Goal: Information Seeking & Learning: Learn about a topic

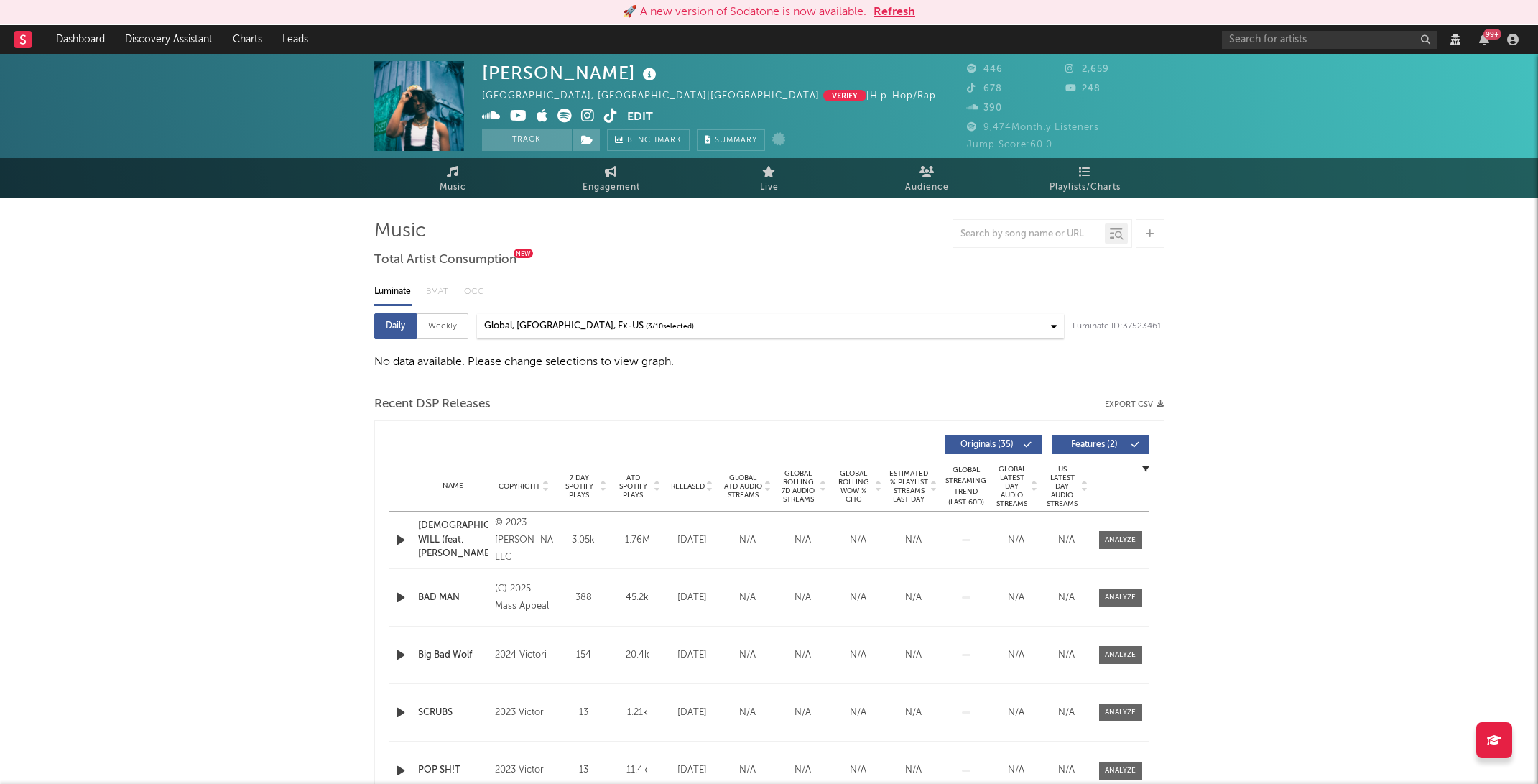
select select "View all"
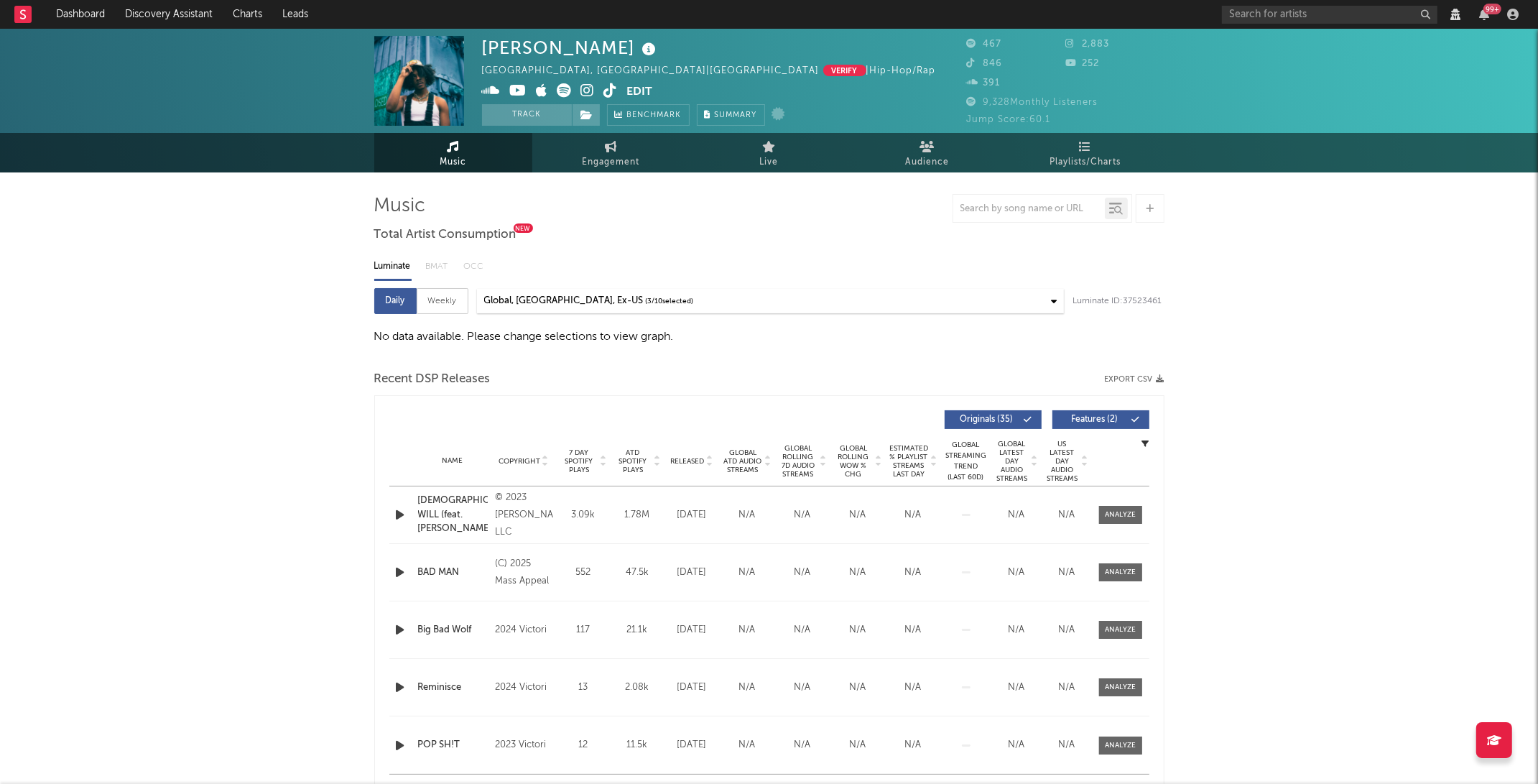
select select "View all"
click at [1123, 497] on div "Name GOD'S WILL (feat. Vic Daggs II) Copyright © 2023 Bendo, LLC Label Bendo LL…" at bounding box center [770, 514] width 760 height 57
click at [1123, 508] on span at bounding box center [1121, 514] width 44 height 18
select select "View all"
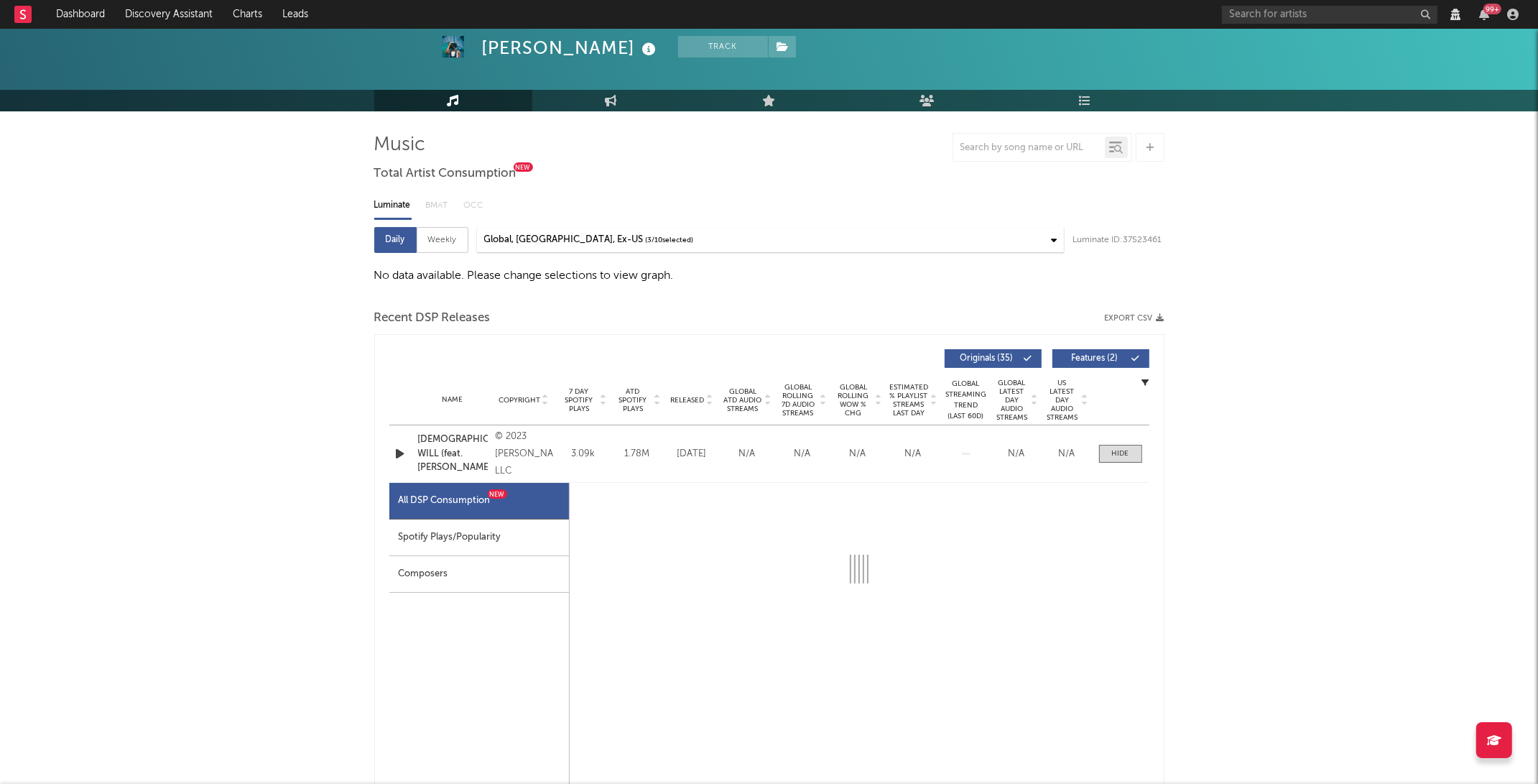
scroll to position [62, 0]
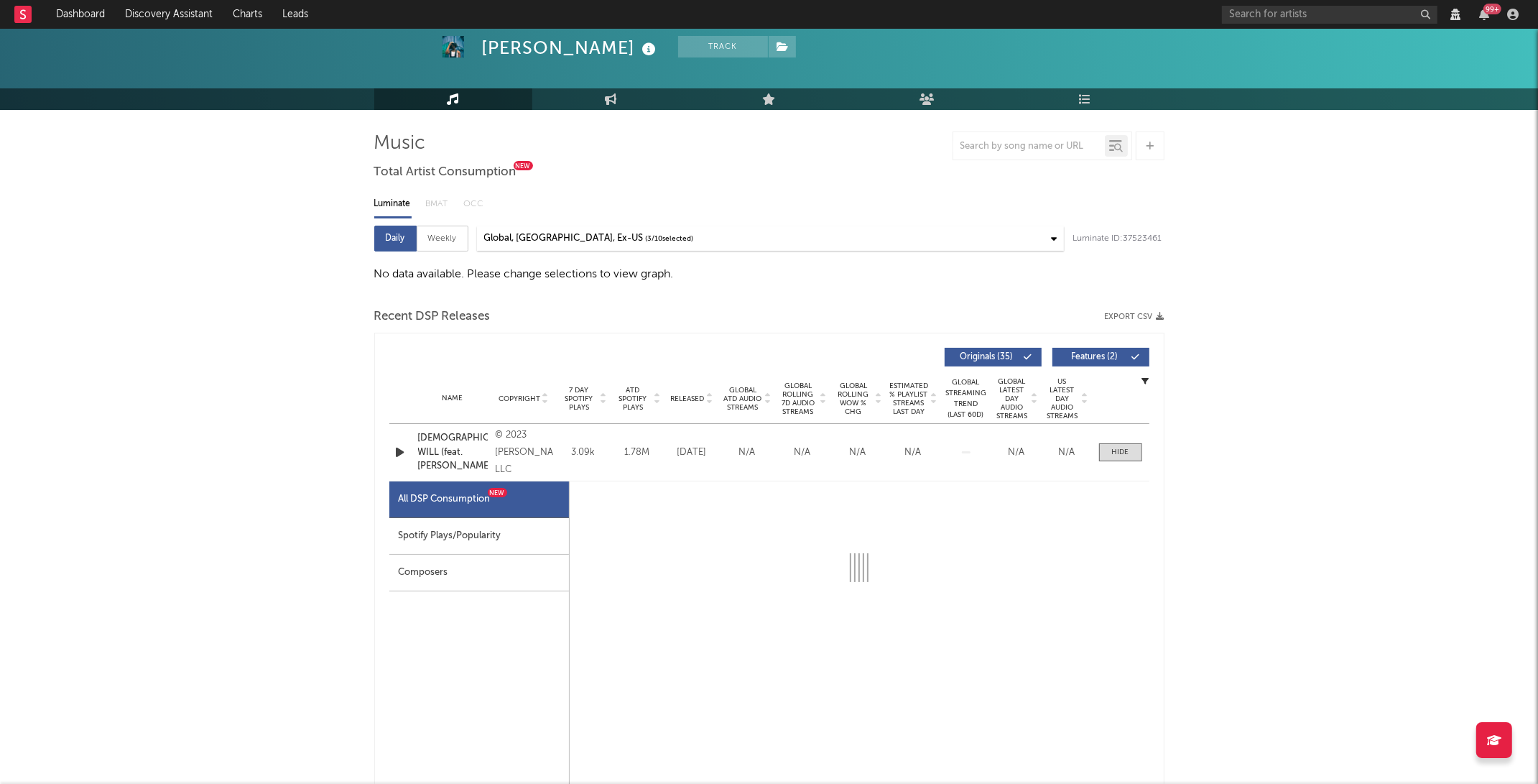
select select "6m"
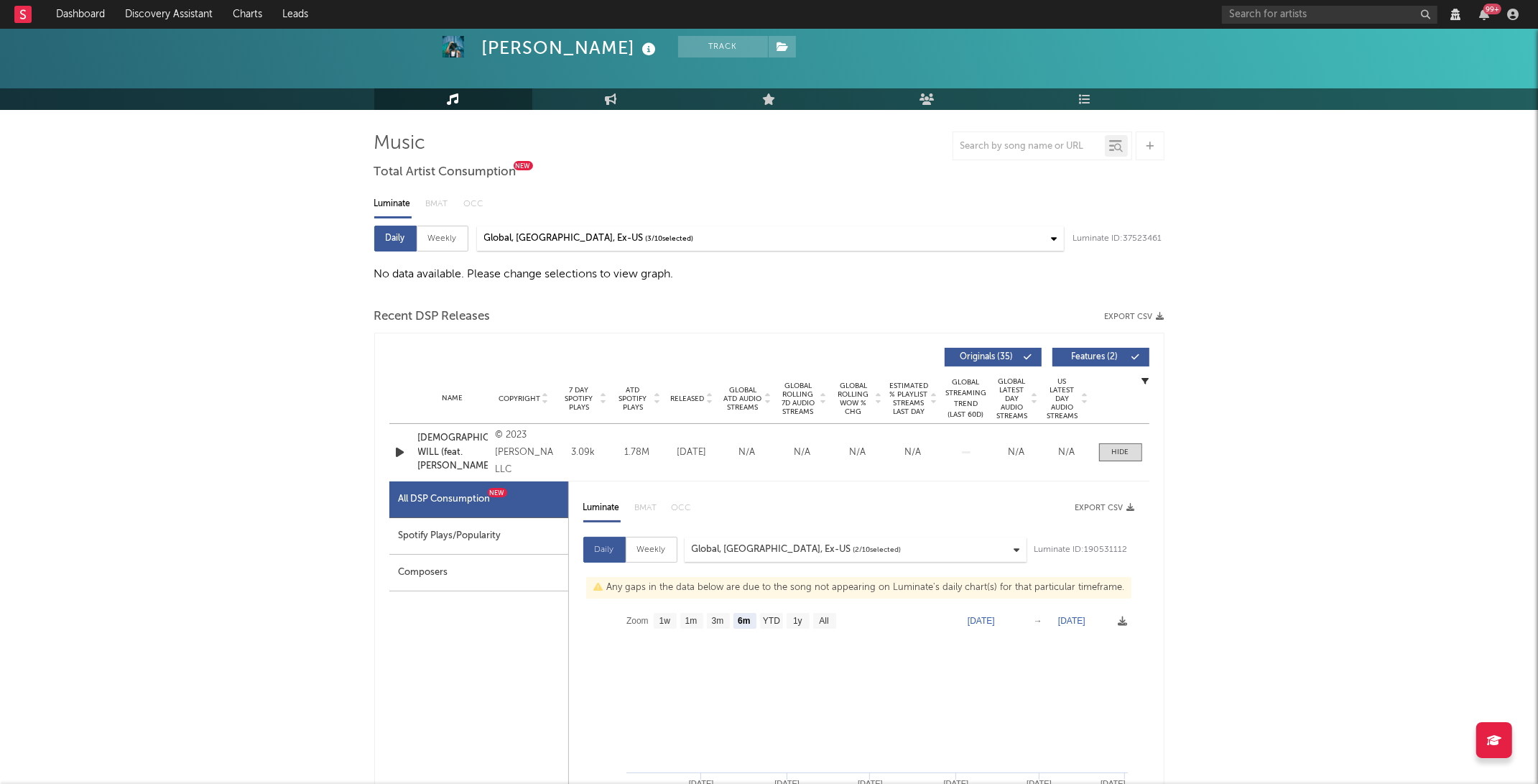
click at [535, 532] on div "Spotify Plays/Popularity" at bounding box center [479, 536] width 179 height 37
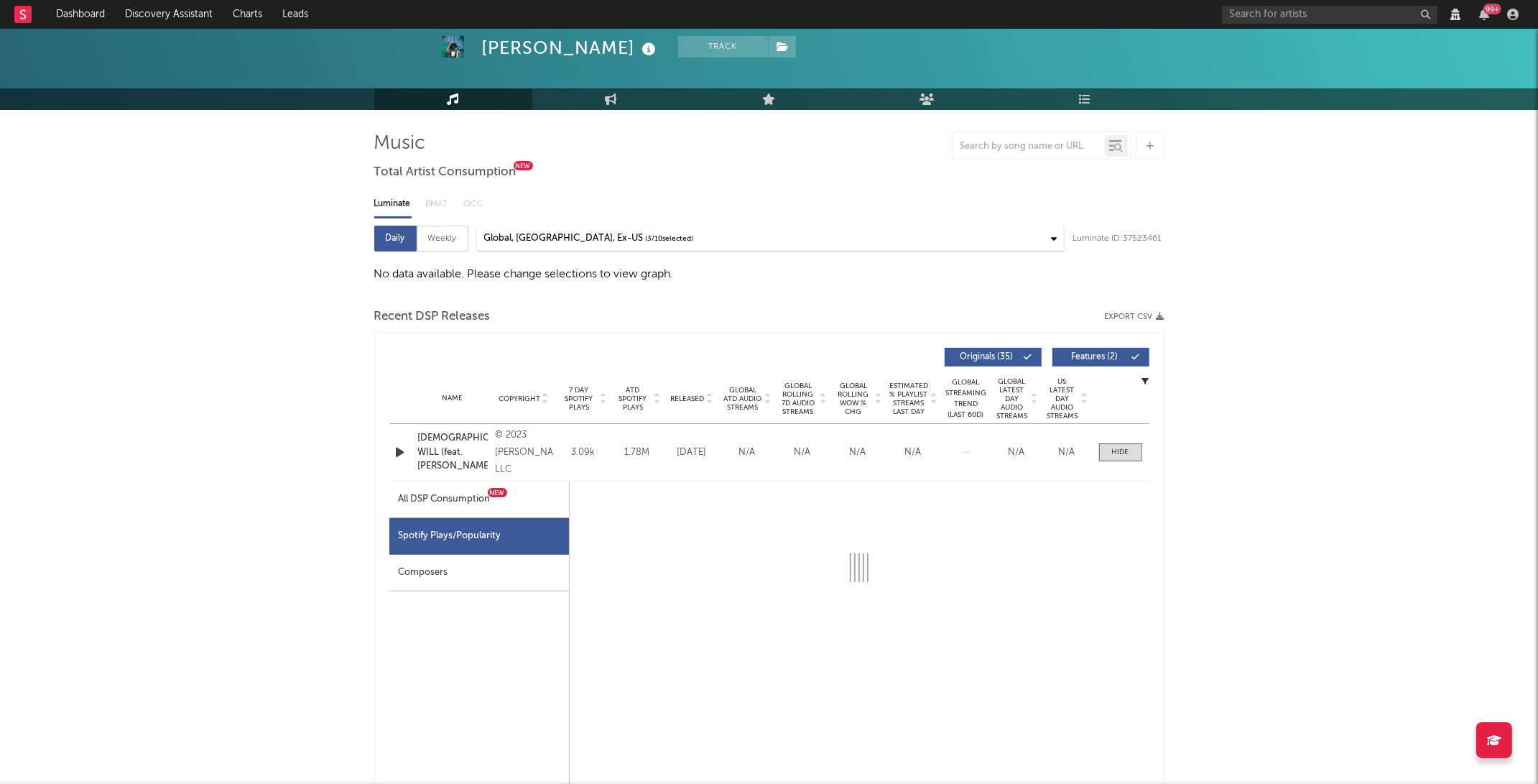
select select "6m"
select select "1w"
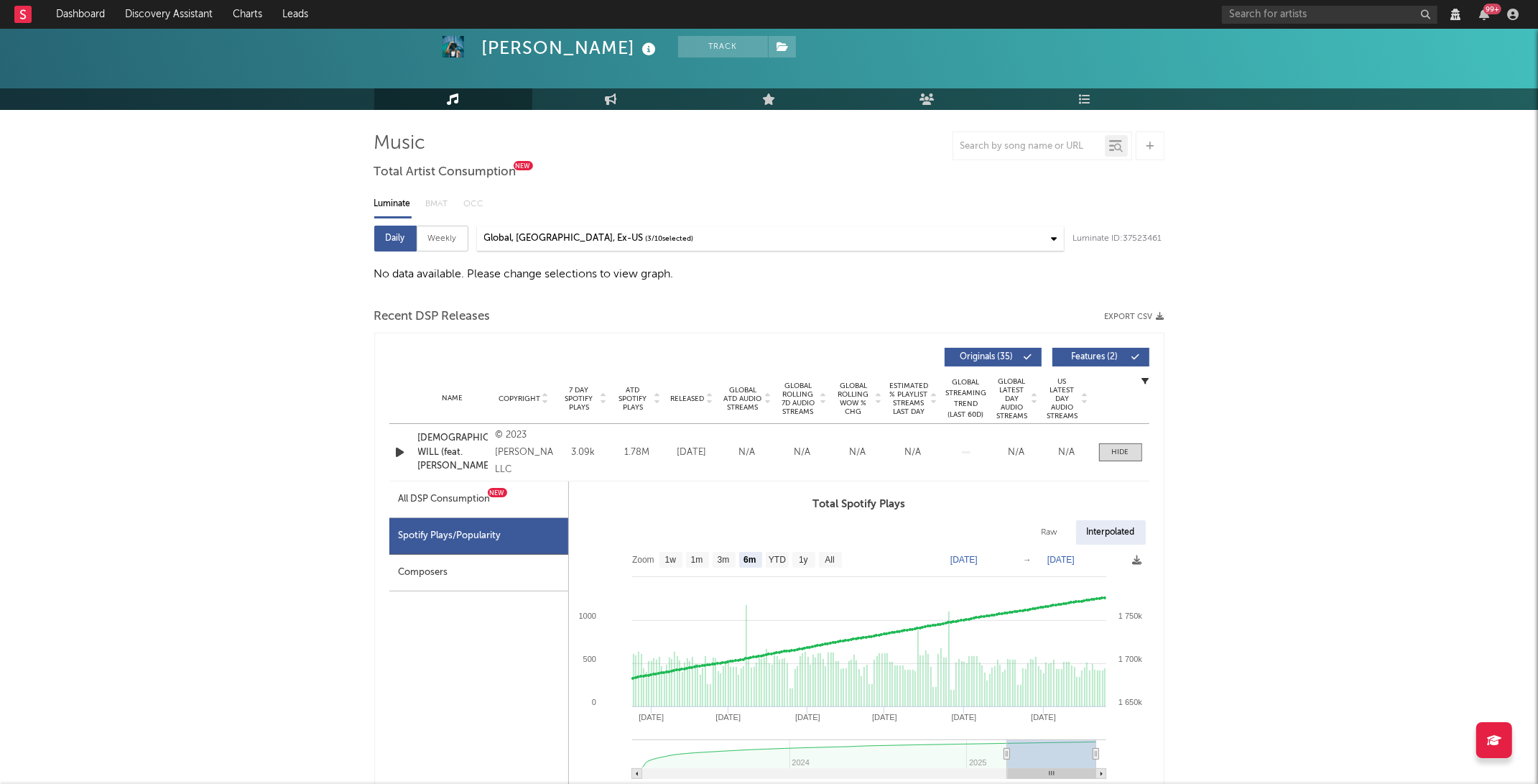
click at [1149, 381] on icon "button" at bounding box center [1146, 381] width 8 height 8
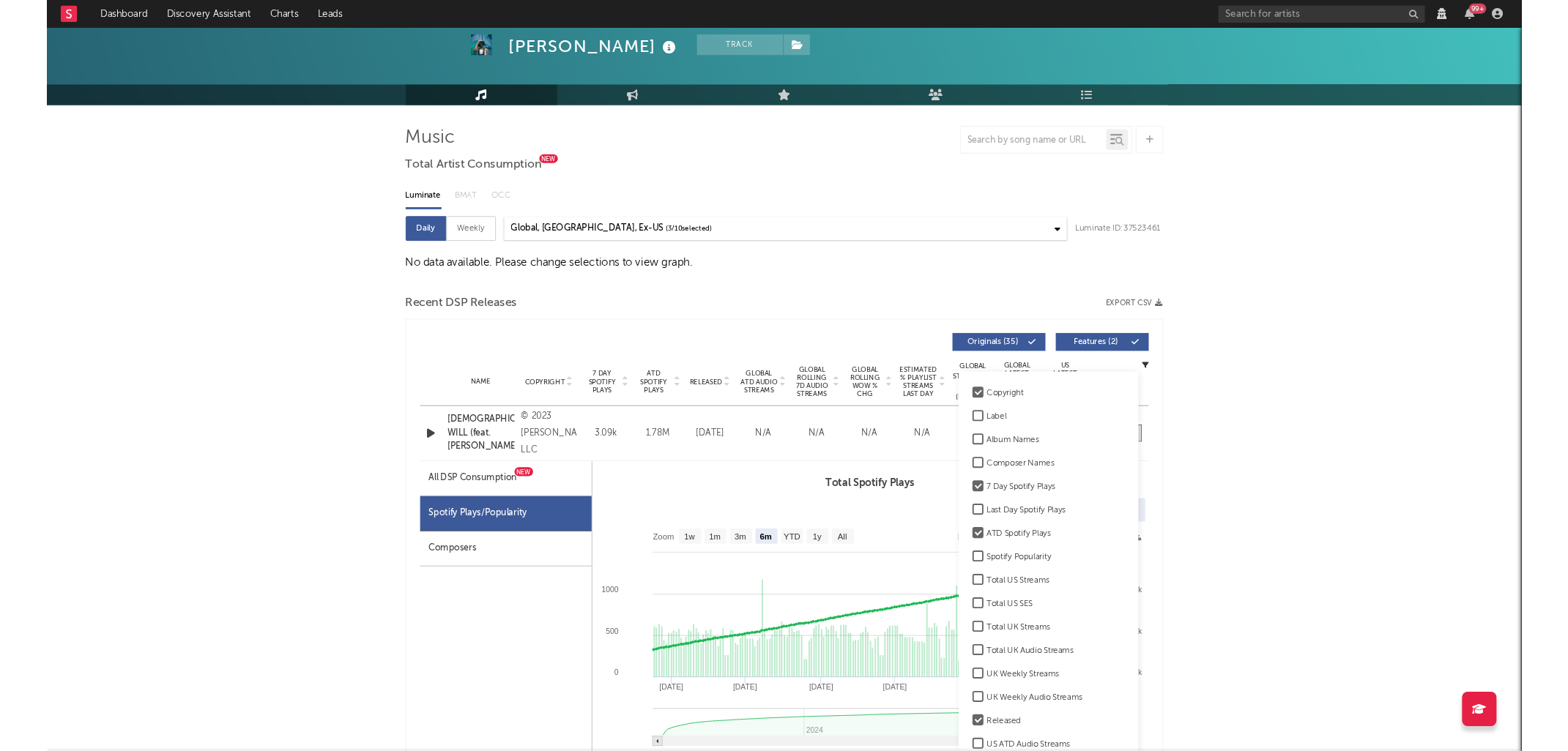
scroll to position [258, 0]
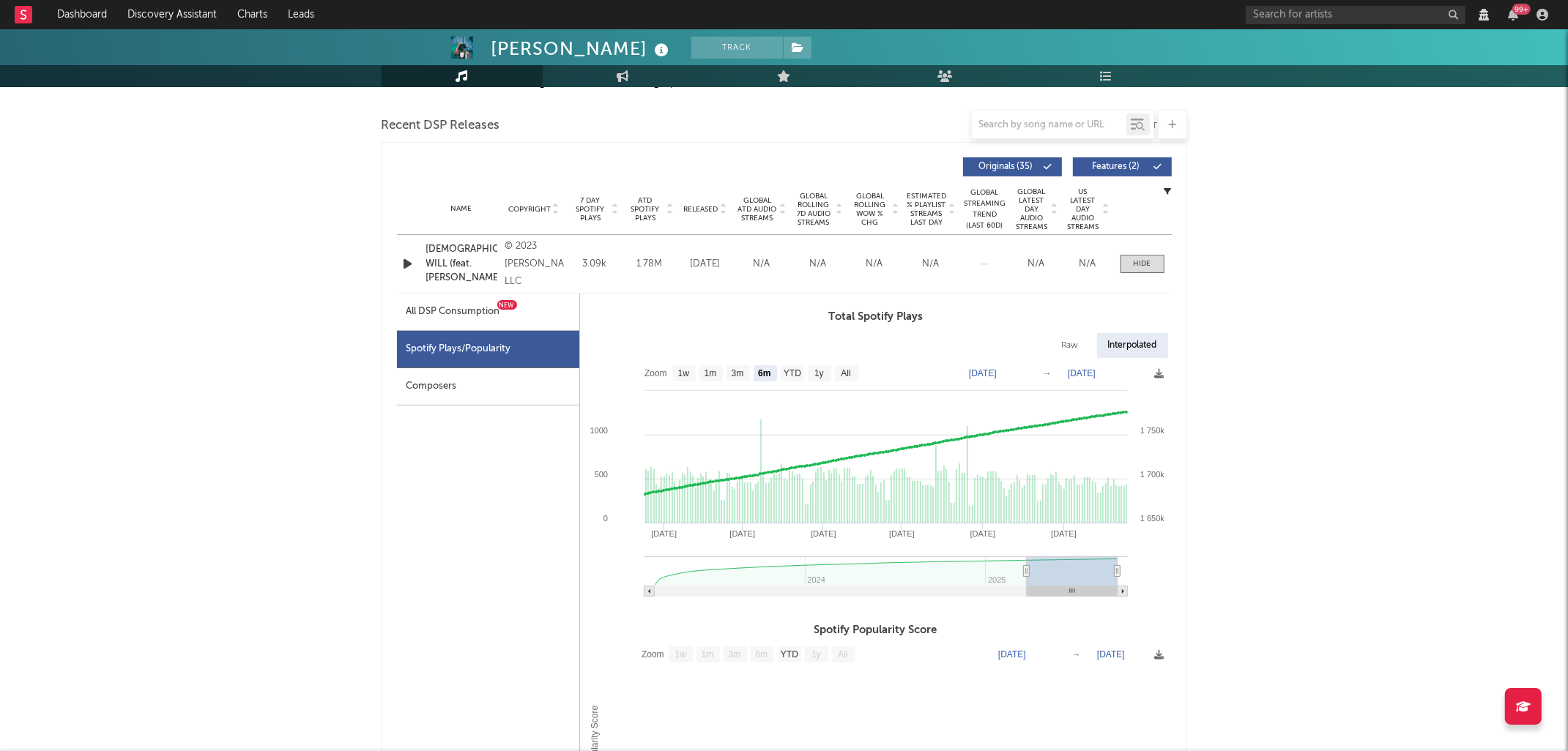
scroll to position [257, 0]
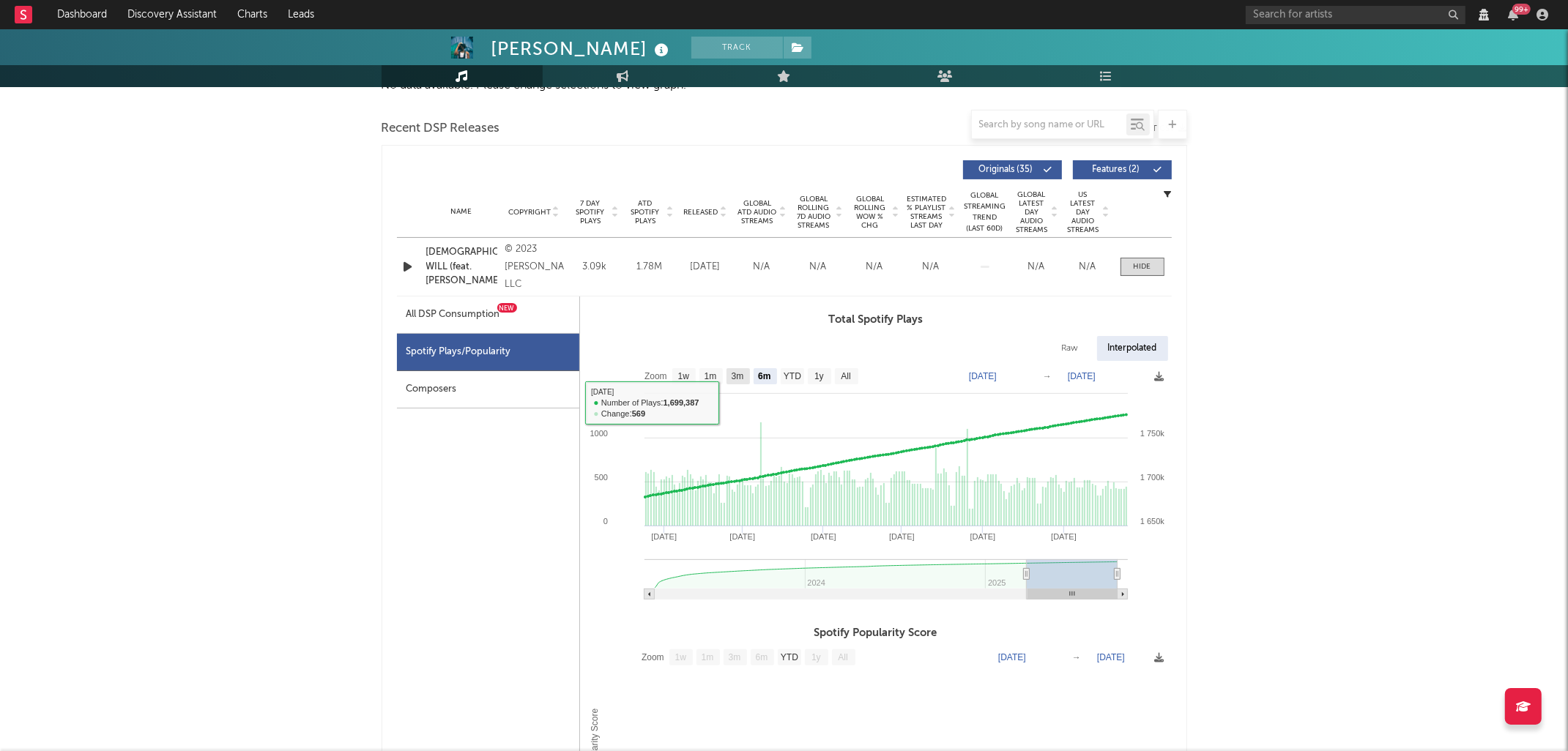
click at [741, 379] on text "3m" at bounding box center [737, 377] width 13 height 11
select select "3m"
type input "2025-06-25"
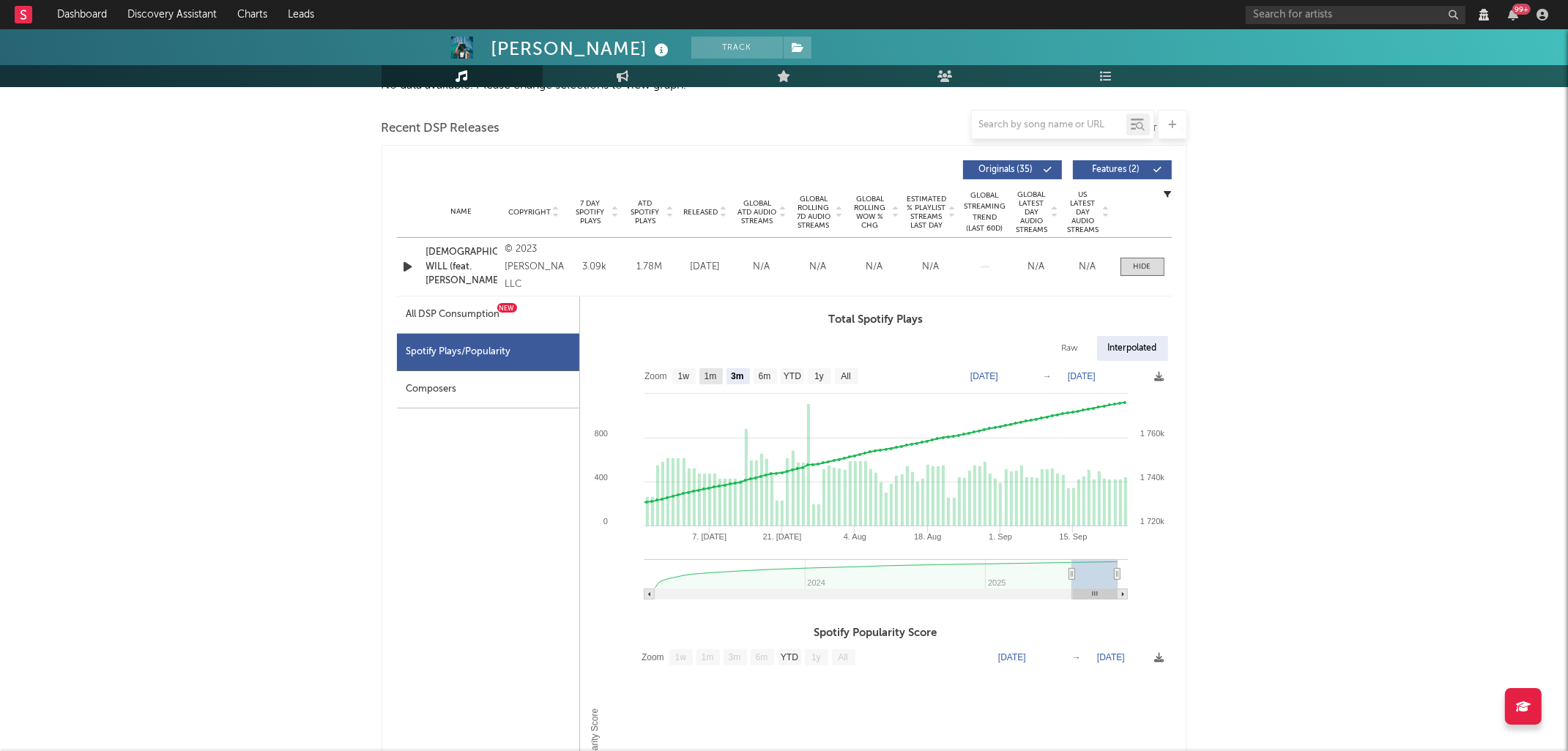
click at [715, 382] on rect at bounding box center [711, 376] width 23 height 16
select select "1m"
type input "2025-08-25"
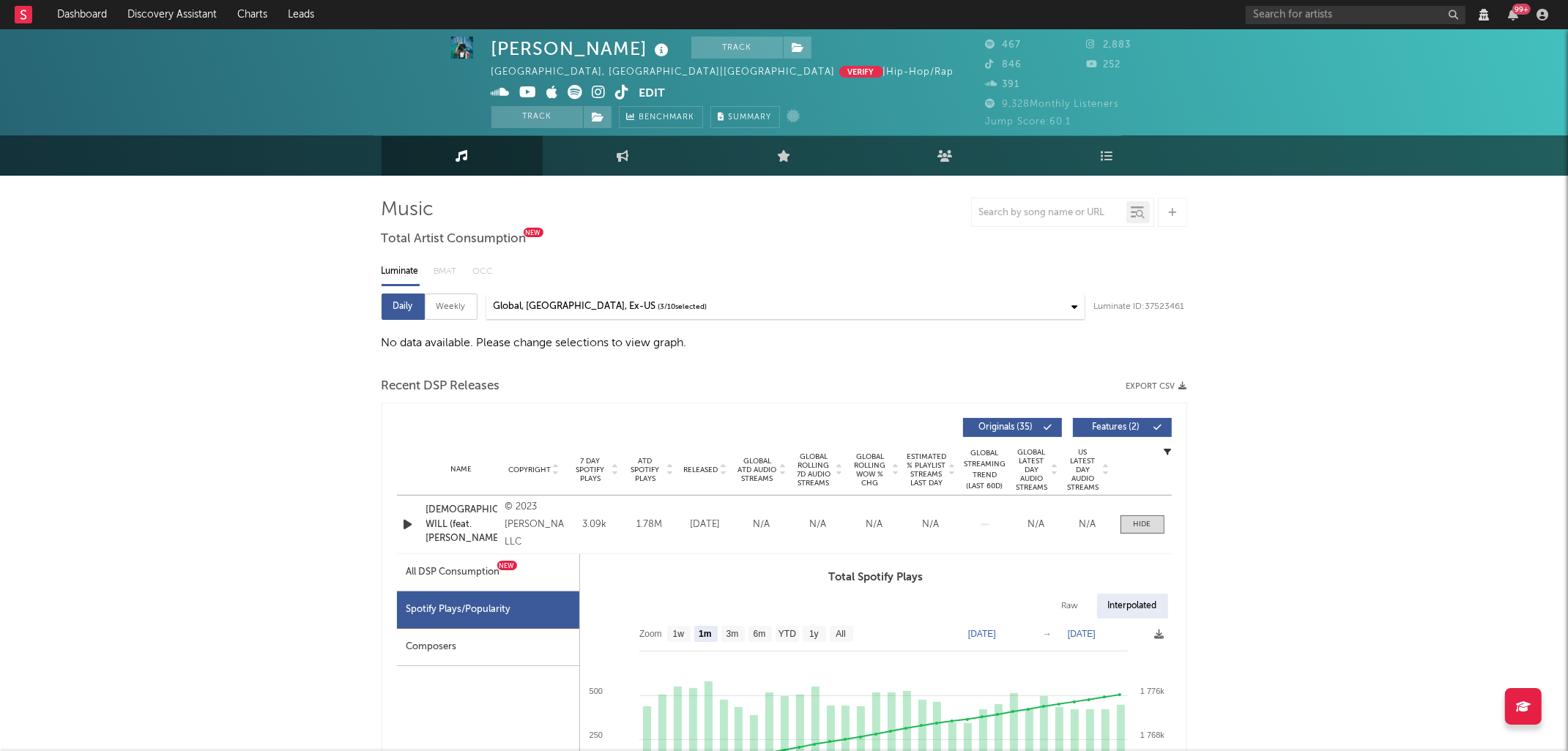
scroll to position [1, 0]
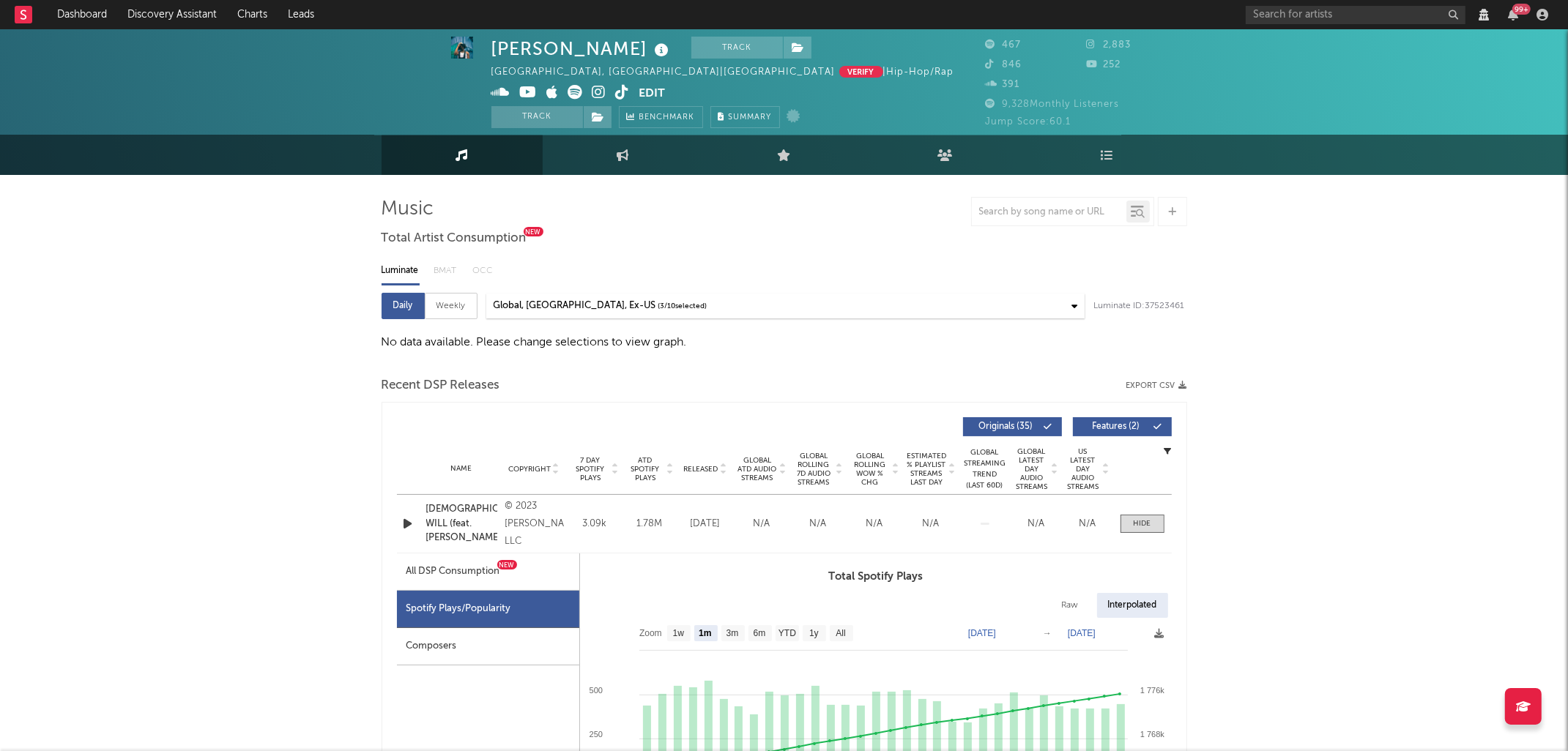
click at [1163, 452] on div "Name Copyright Label Album Names Composer Names 7 Day Spotify Plays Last Day Sp…" at bounding box center [785, 469] width 775 height 51
click at [1165, 452] on icon "button" at bounding box center [1169, 451] width 8 height 8
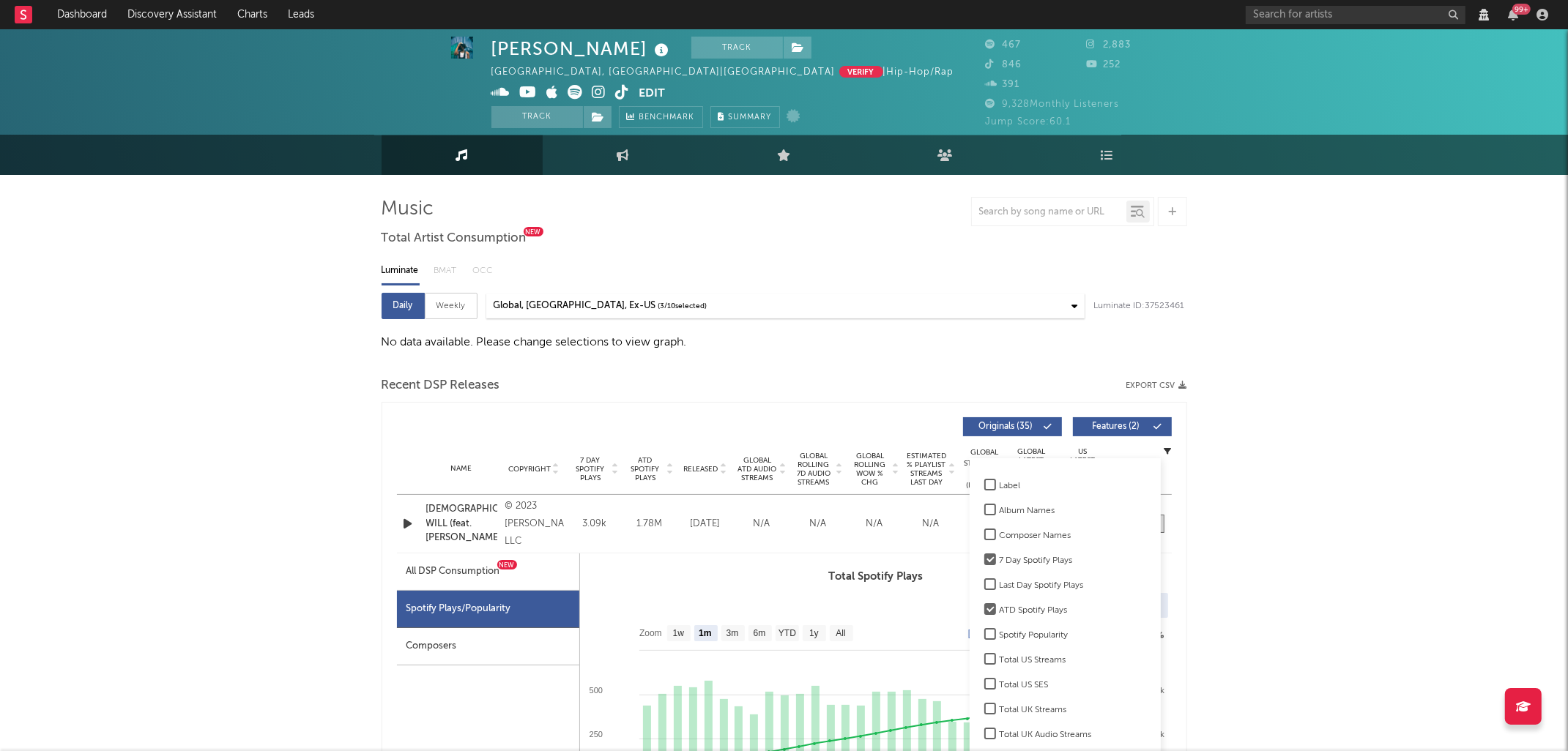
scroll to position [22, 0]
click at [722, 385] on div "Recent DSP Releases Export CSV" at bounding box center [785, 386] width 806 height 25
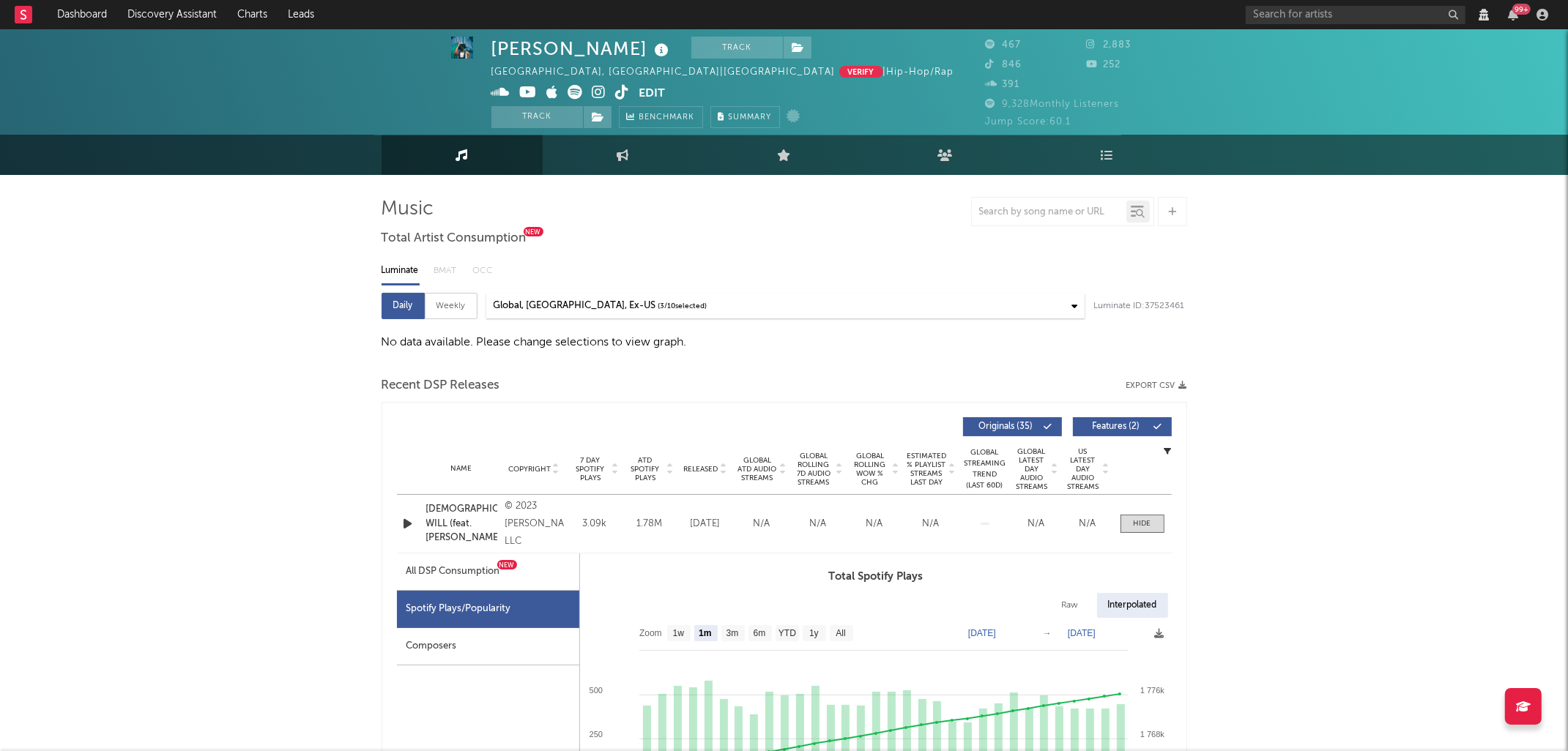
click at [596, 524] on div "3.09k" at bounding box center [594, 523] width 47 height 14
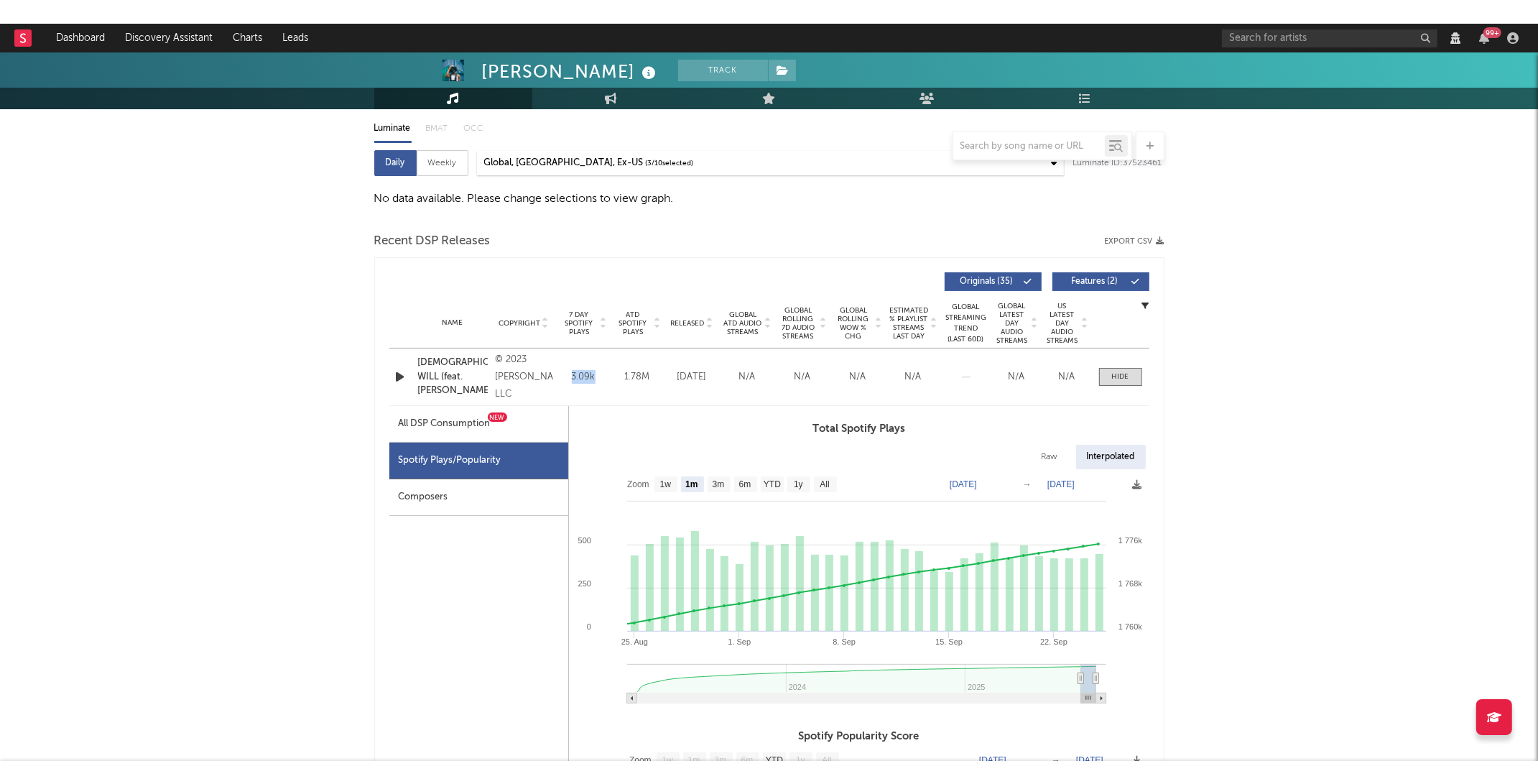
scroll to position [180, 0]
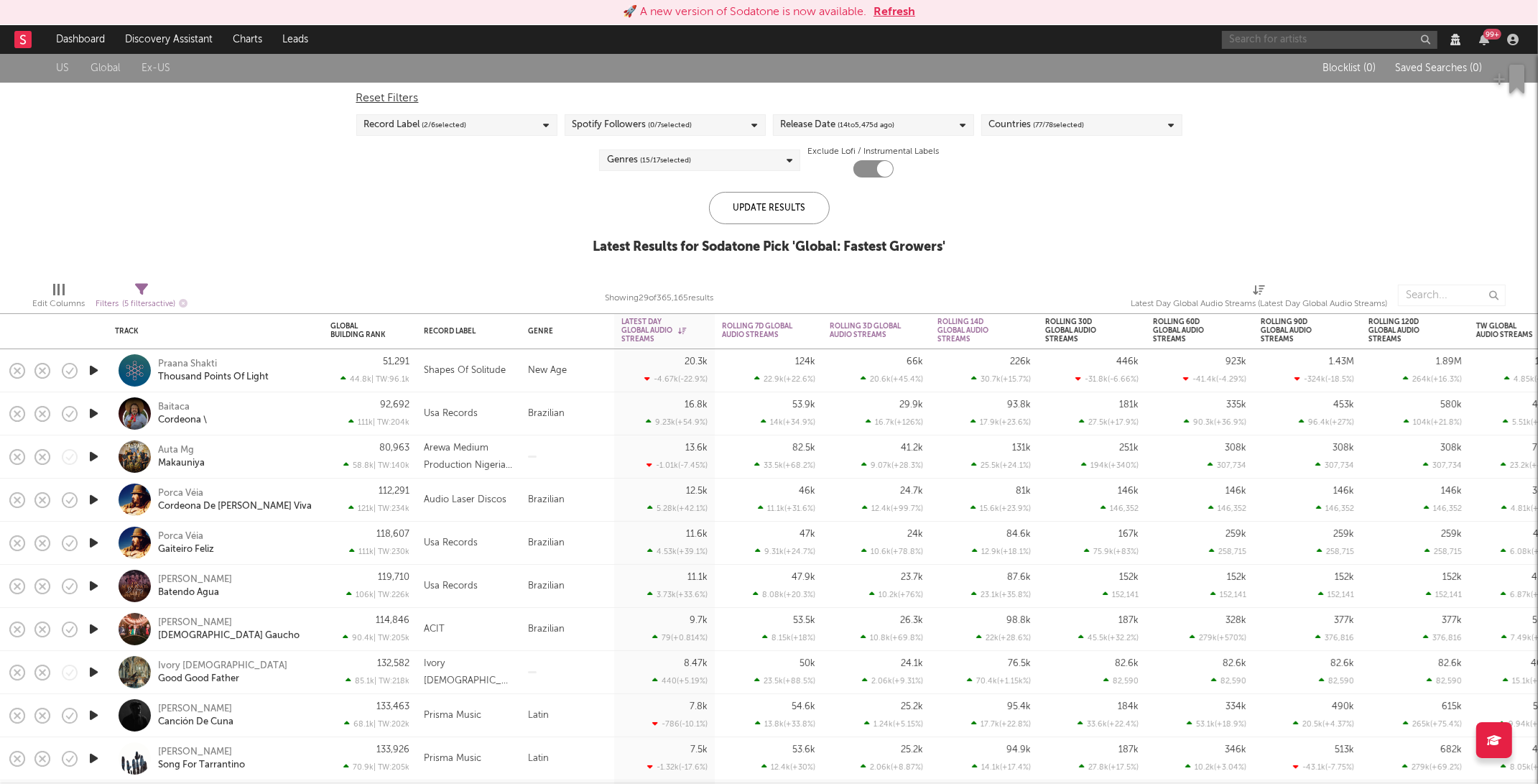
click at [1243, 41] on input "text" at bounding box center [1330, 40] width 216 height 18
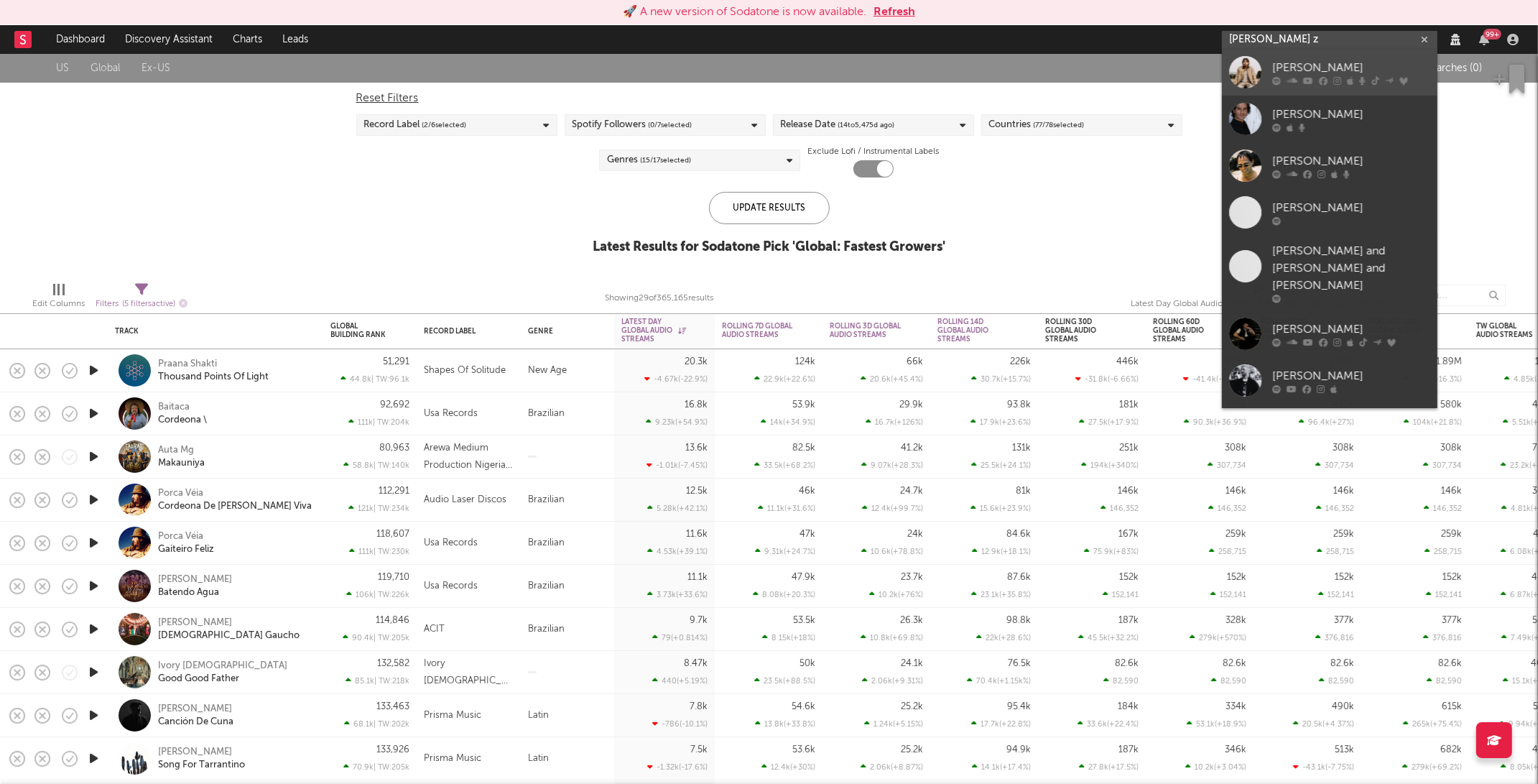
type input "Bailey z"
click at [1315, 74] on div "Bailey Zimmerman" at bounding box center [1351, 68] width 158 height 17
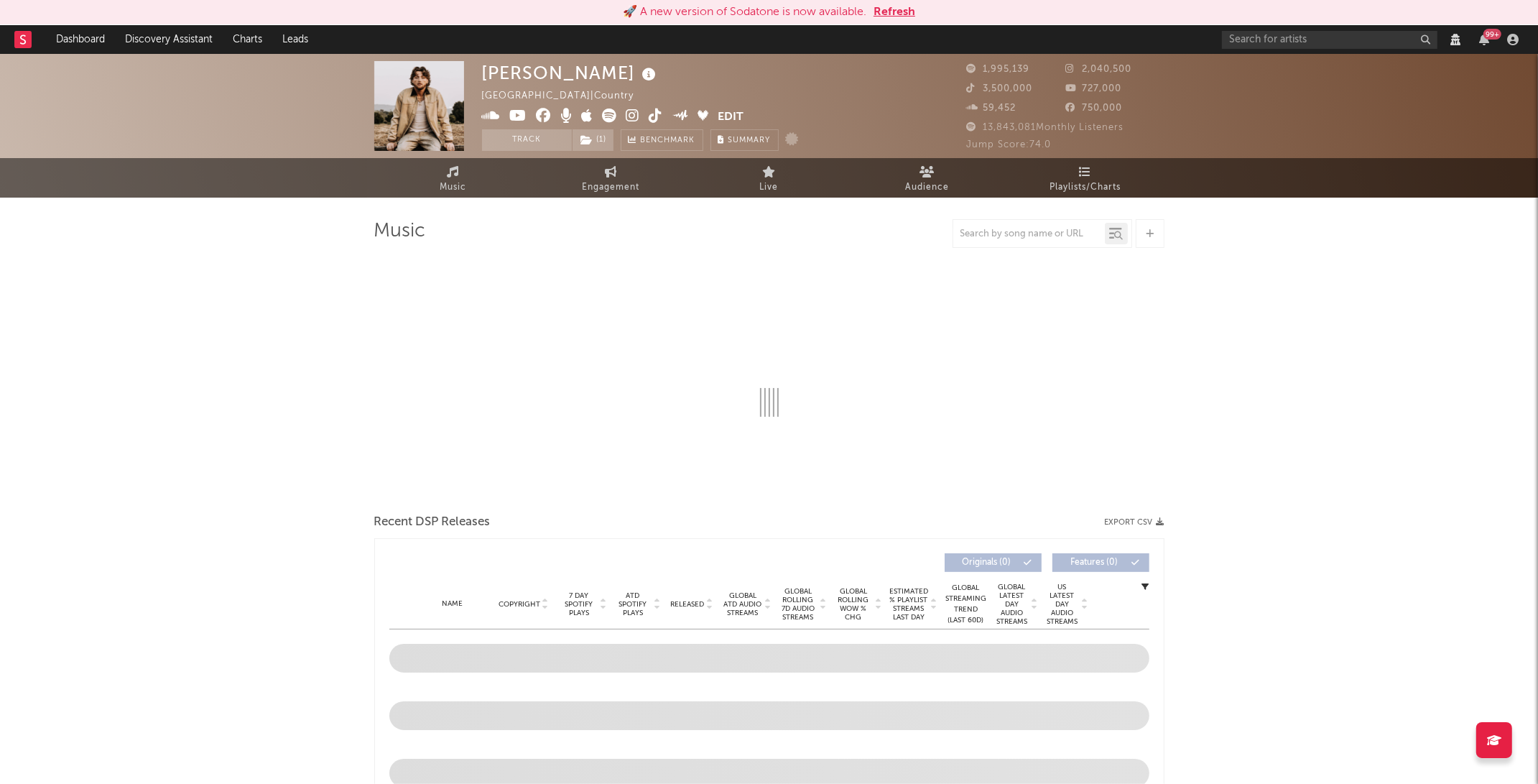
select select "View all"
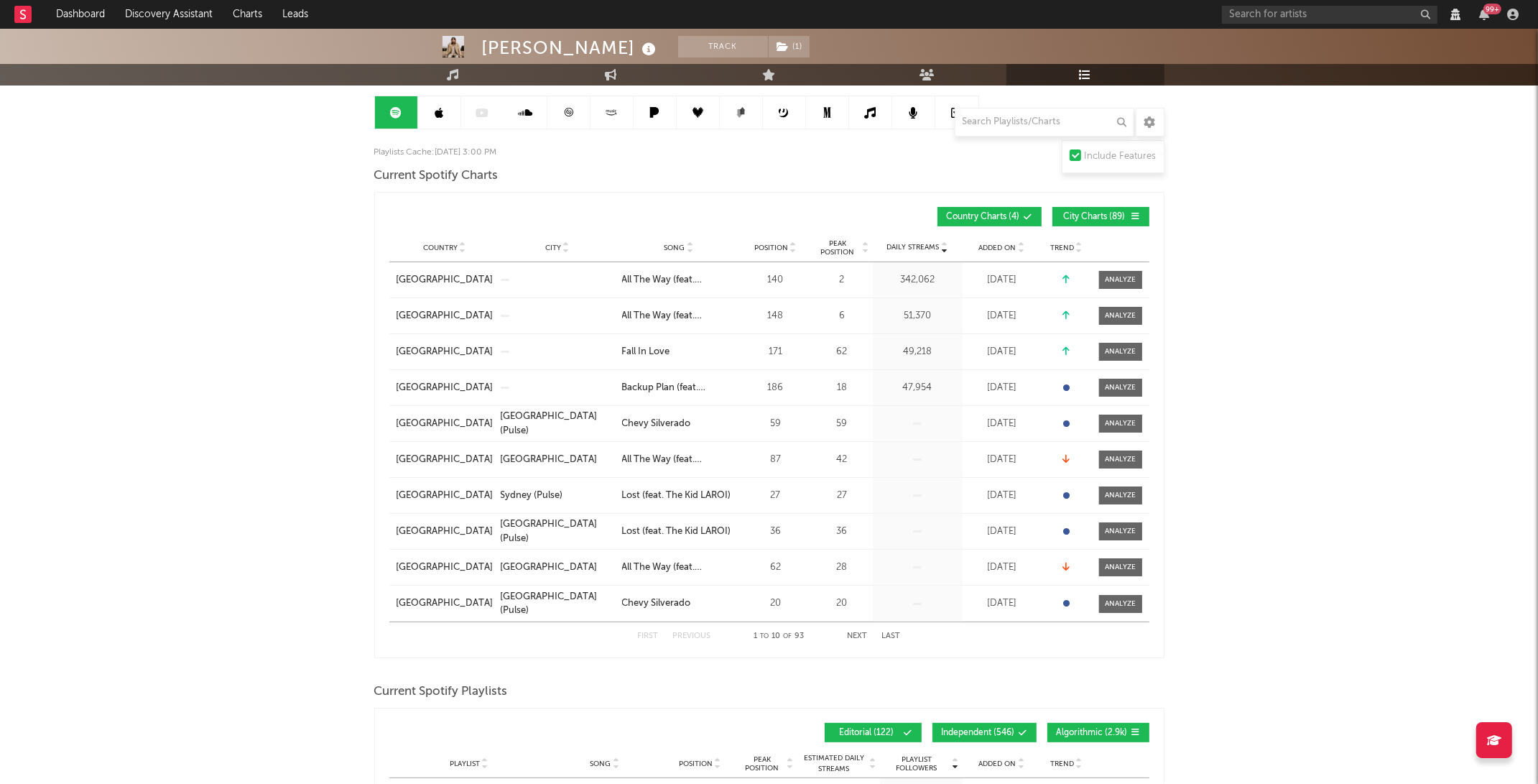
scroll to position [138, 0]
click at [1015, 131] on input "text" at bounding box center [1045, 122] width 180 height 28
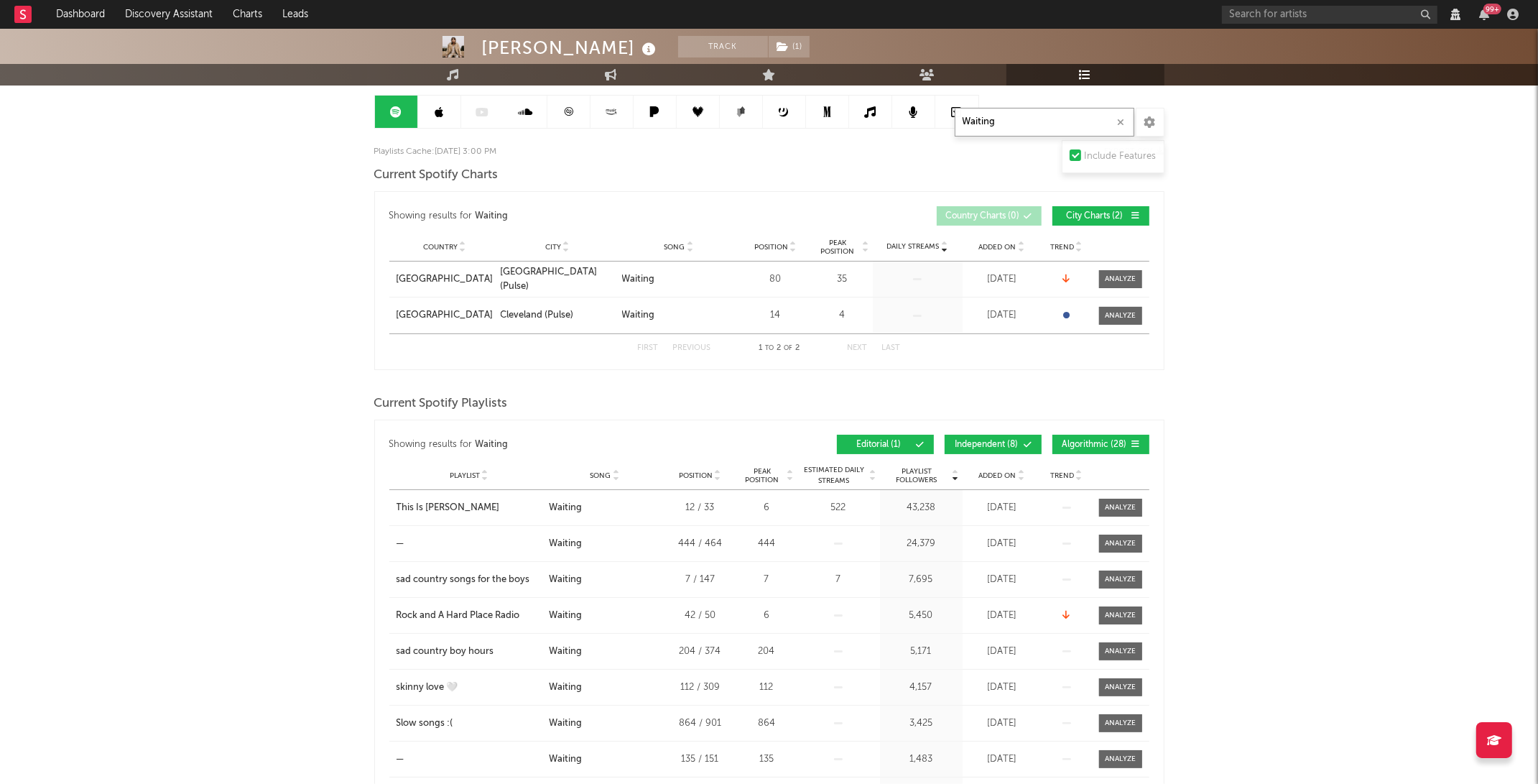
type input "Waiting"
click at [1114, 274] on div at bounding box center [1120, 278] width 31 height 10
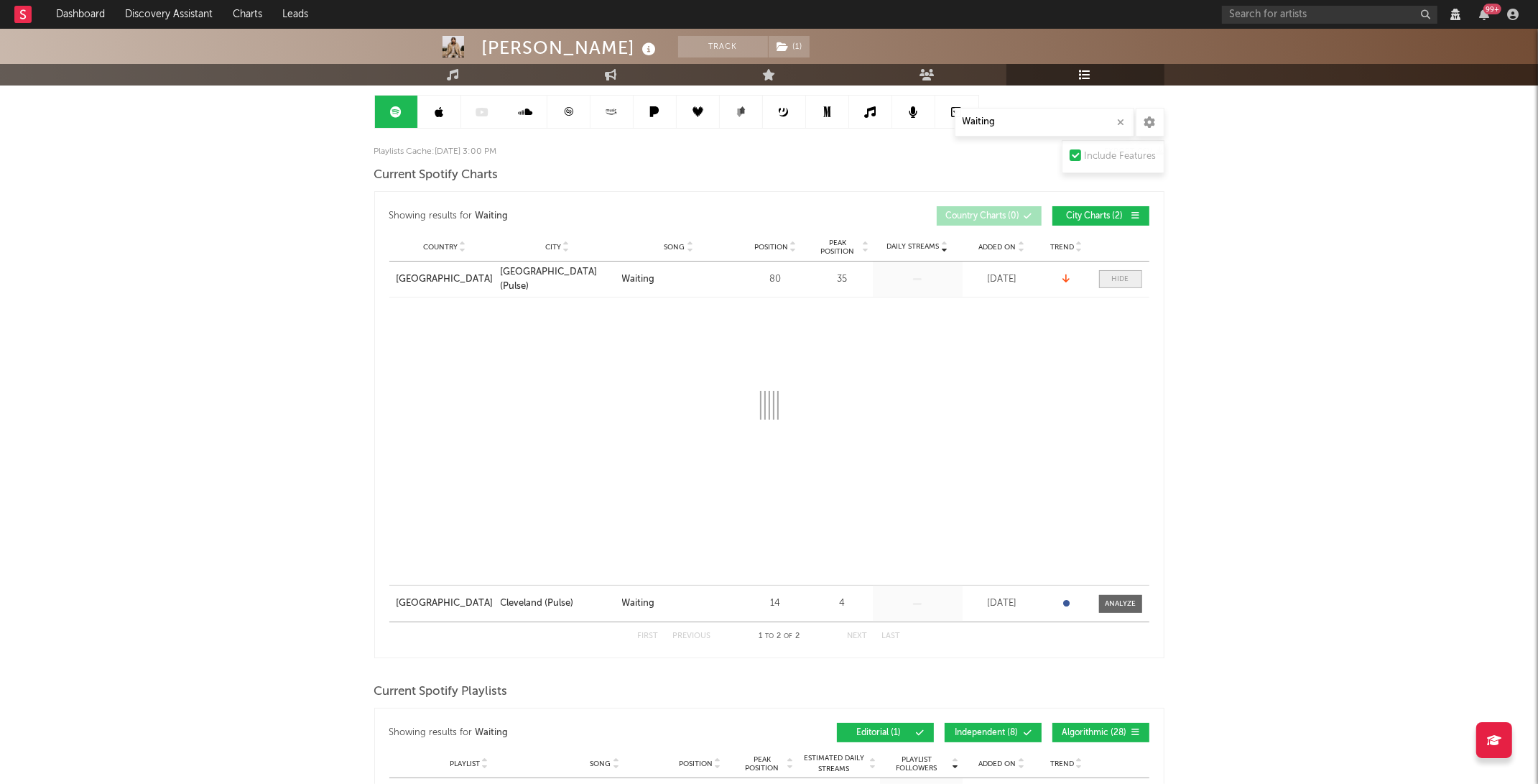
select select "1w"
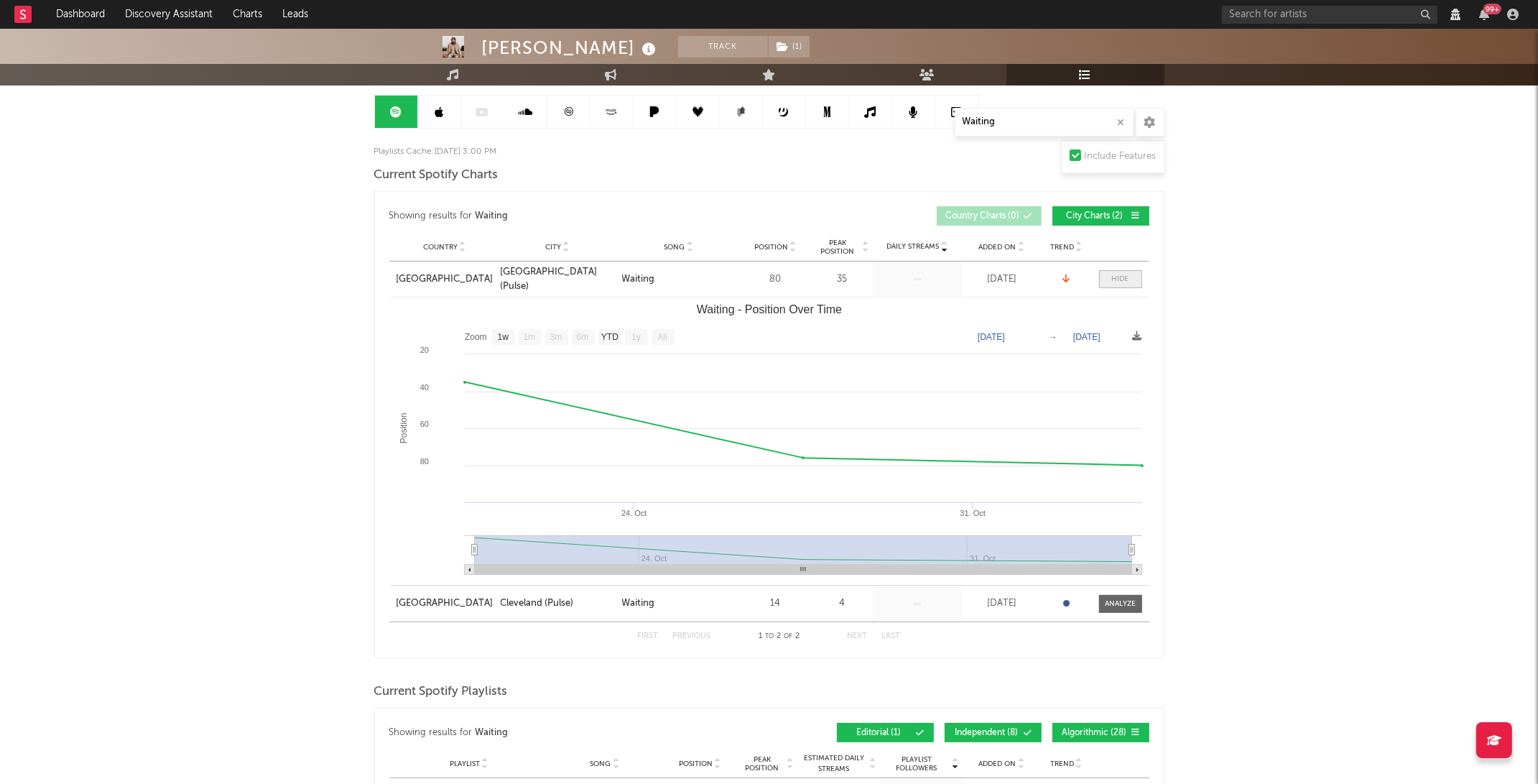
click at [1114, 274] on div at bounding box center [1121, 278] width 17 height 10
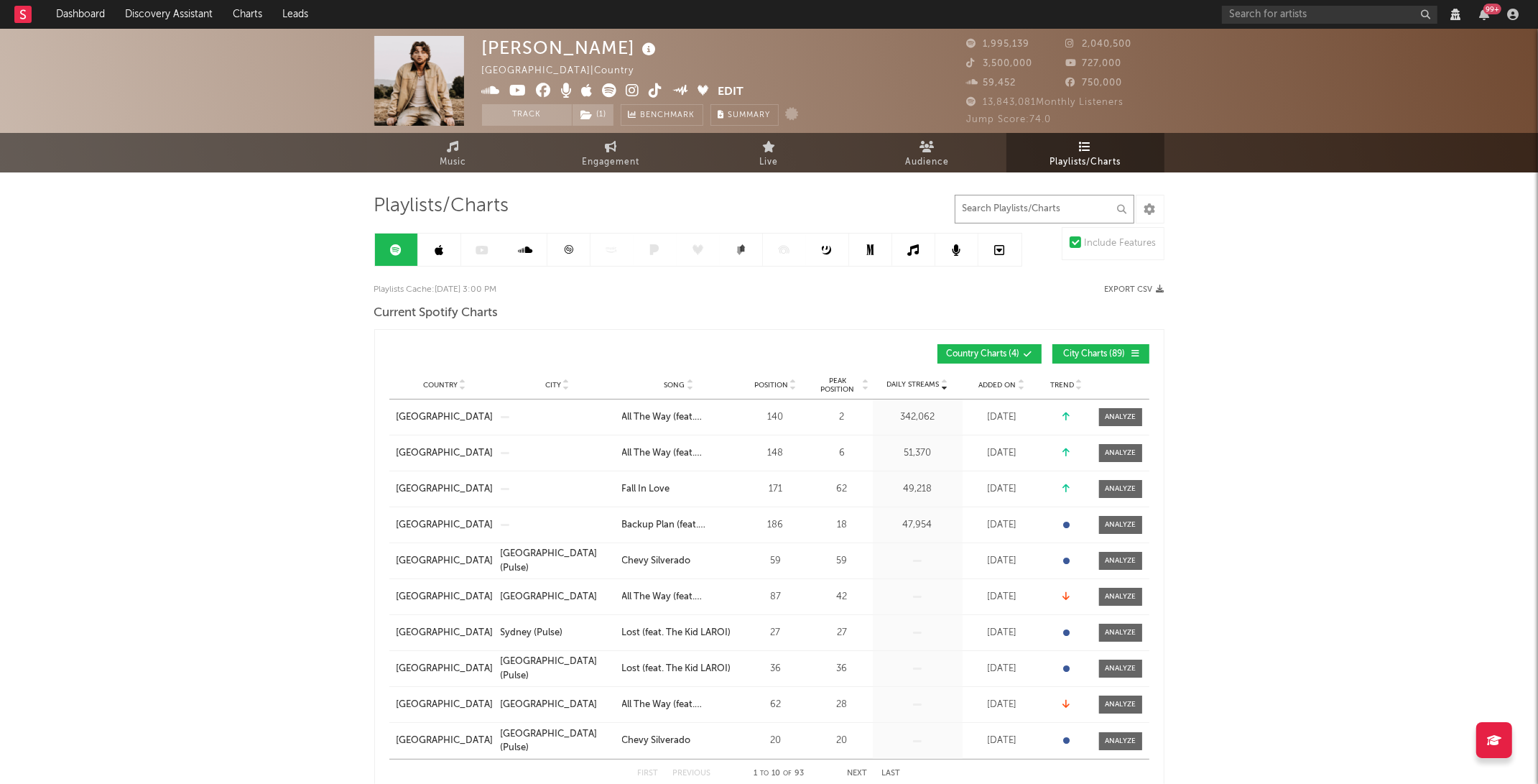
click at [1046, 214] on input "text" at bounding box center [1045, 209] width 180 height 28
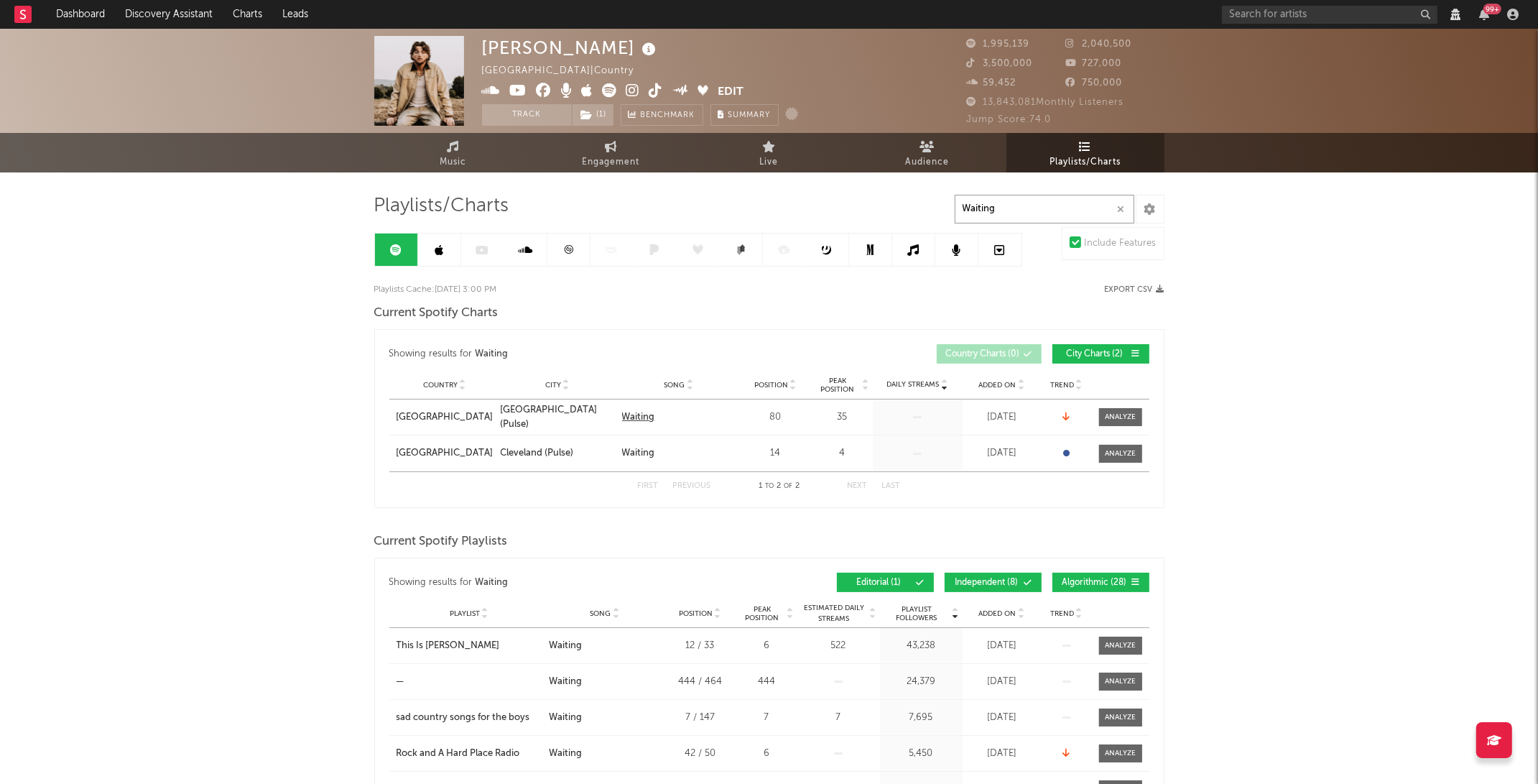
type input "Waiting"
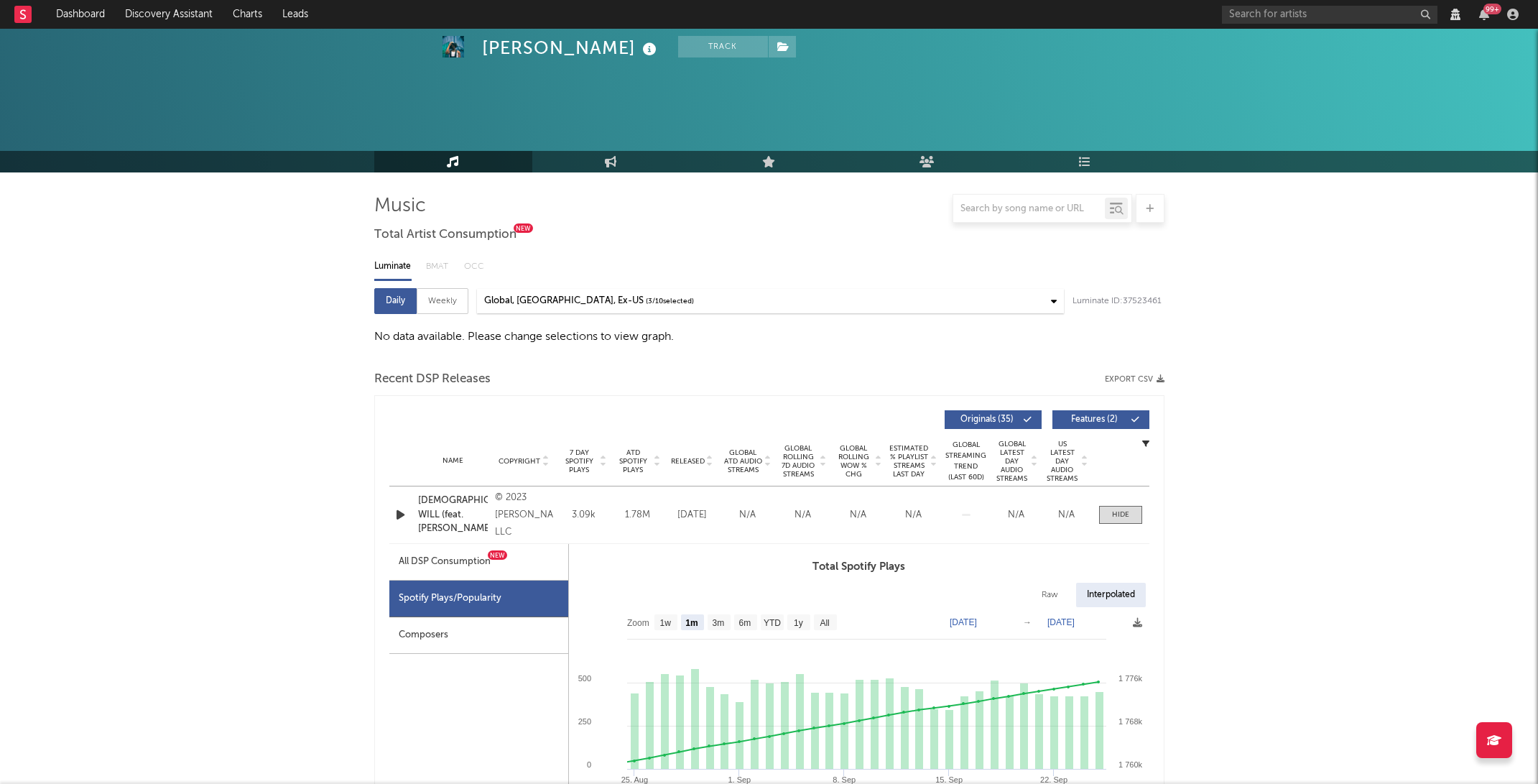
select select "1m"
select select "1w"
select select "View all"
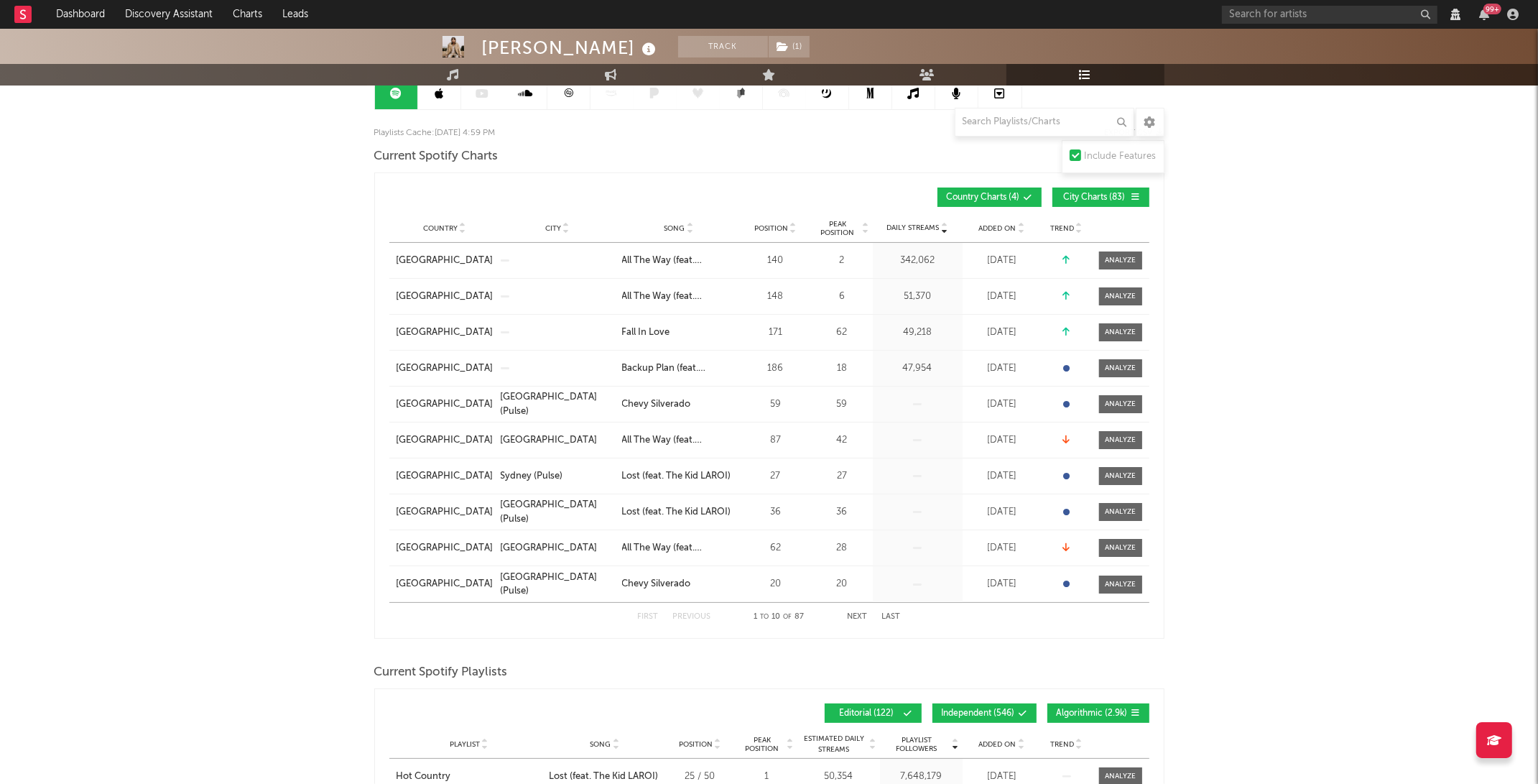
scroll to position [160, 0]
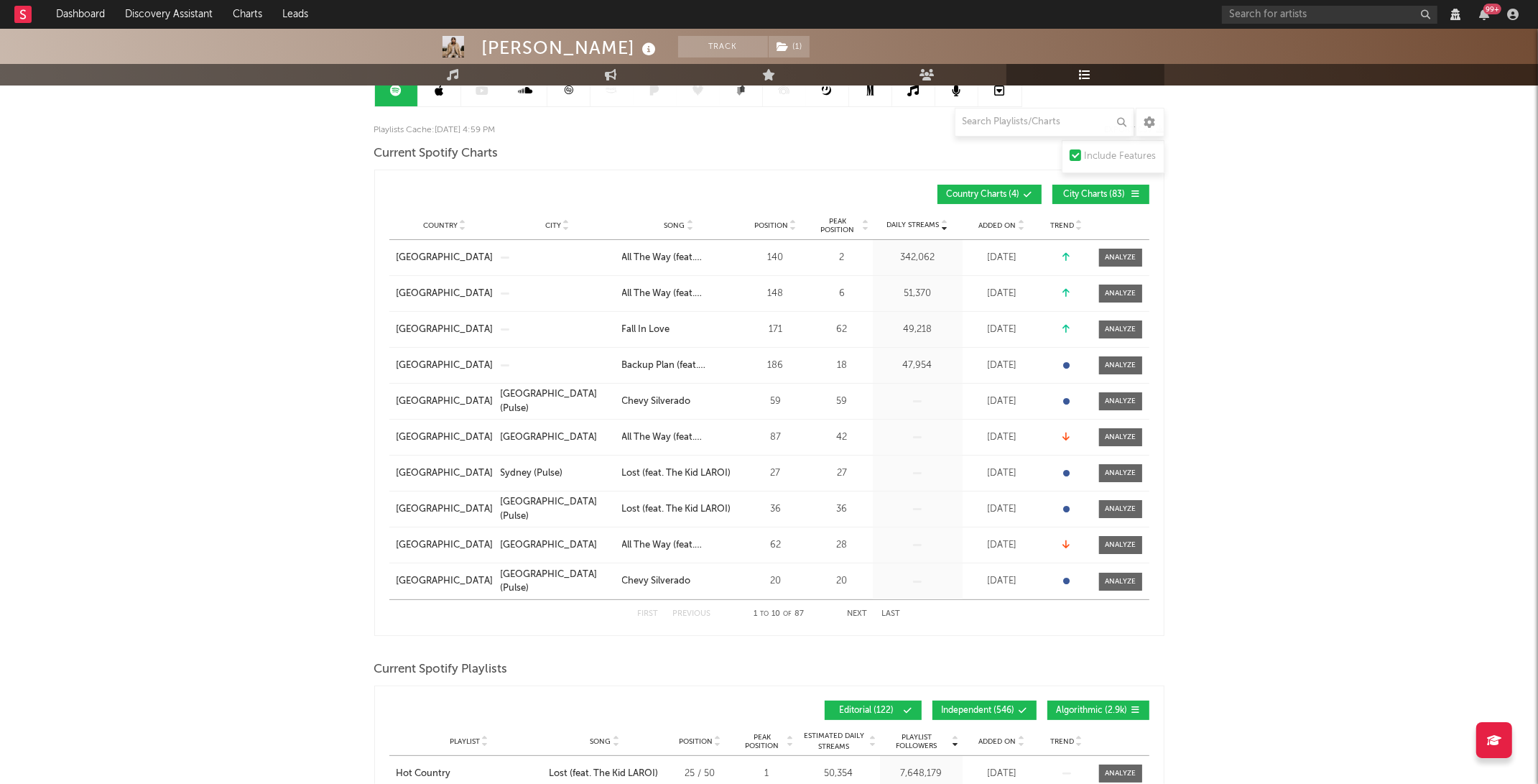
click at [994, 119] on input "text" at bounding box center [1045, 122] width 180 height 28
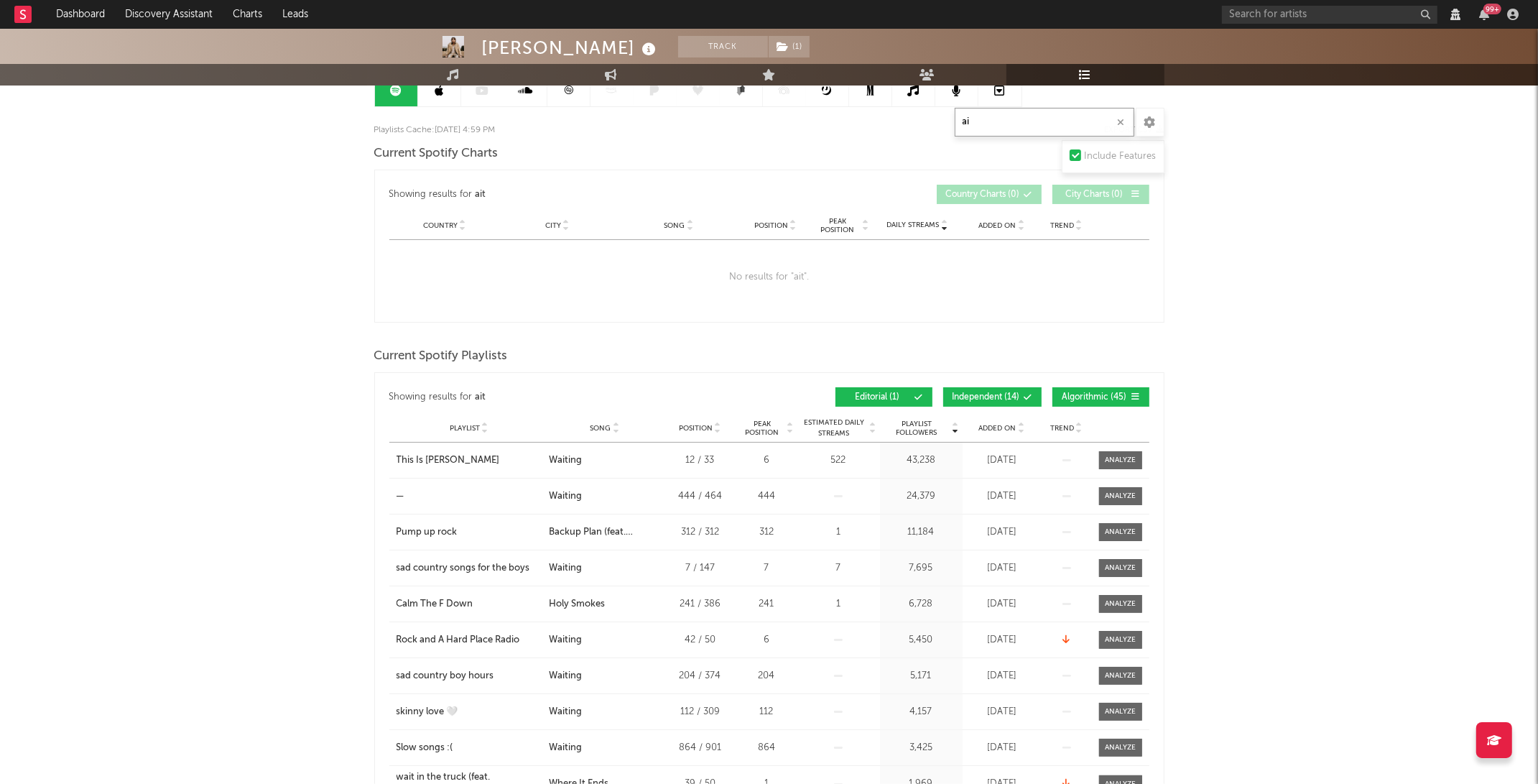
type input "a"
type input "Waiting"
